Goal: Information Seeking & Learning: Find specific page/section

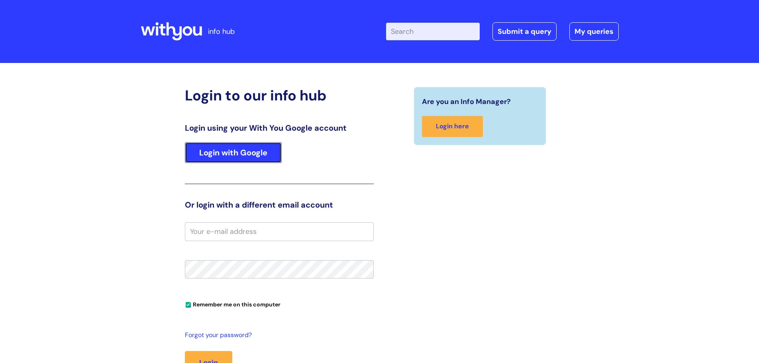
click at [259, 158] on link "Login with Google" at bounding box center [233, 152] width 97 height 21
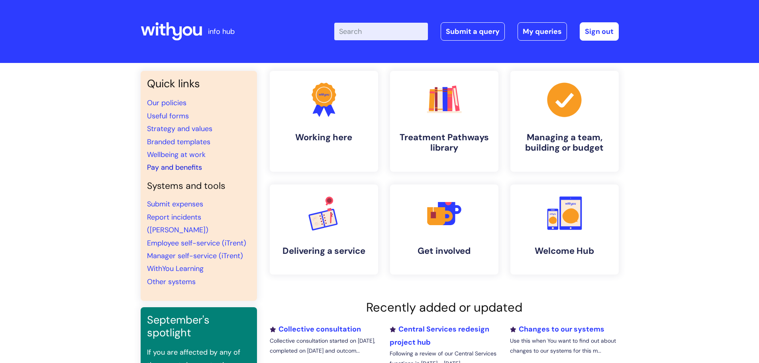
click at [195, 165] on link "Pay and benefits" at bounding box center [174, 168] width 55 height 10
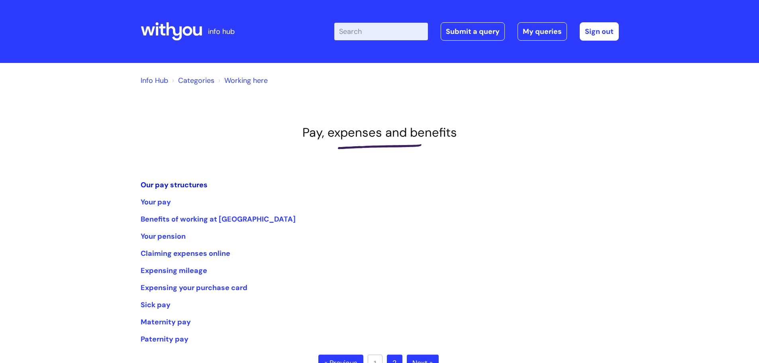
click at [186, 187] on link "Our pay structures" at bounding box center [174, 185] width 67 height 10
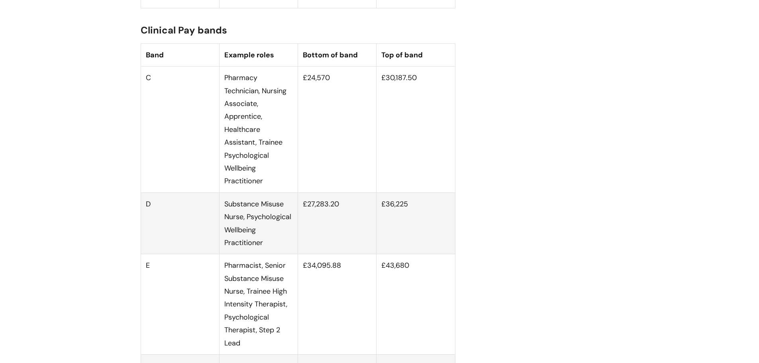
scroll to position [956, 0]
